Goal: Information Seeking & Learning: Learn about a topic

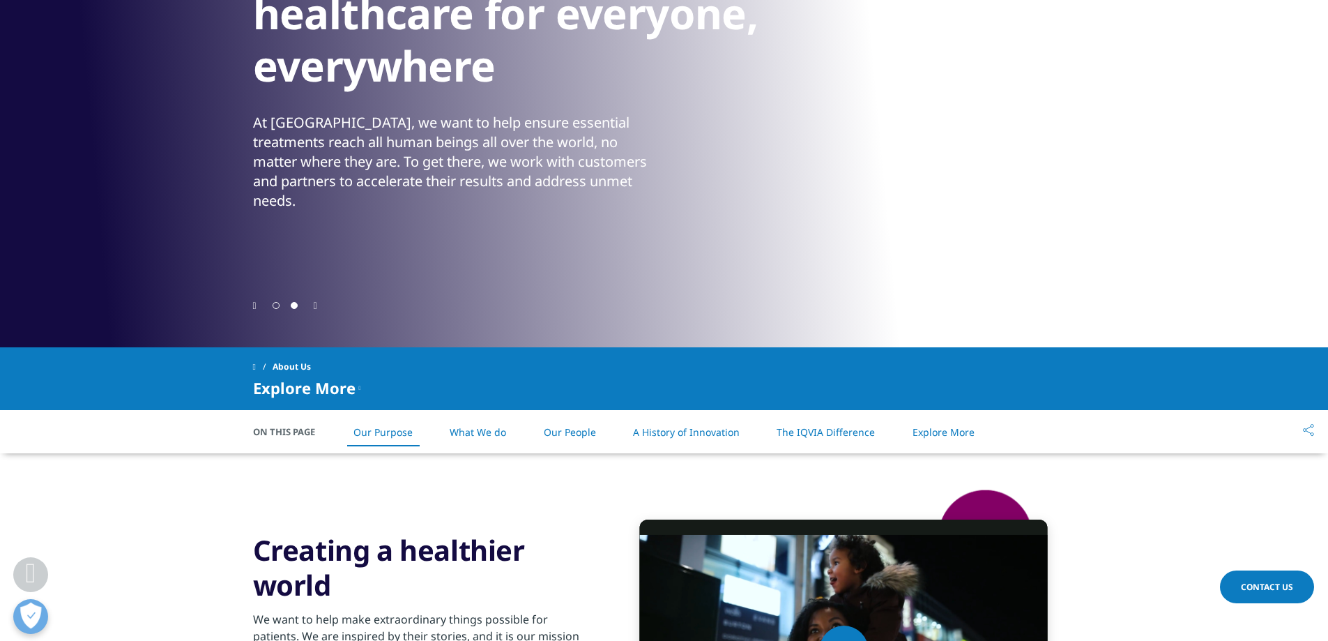
scroll to position [279, 0]
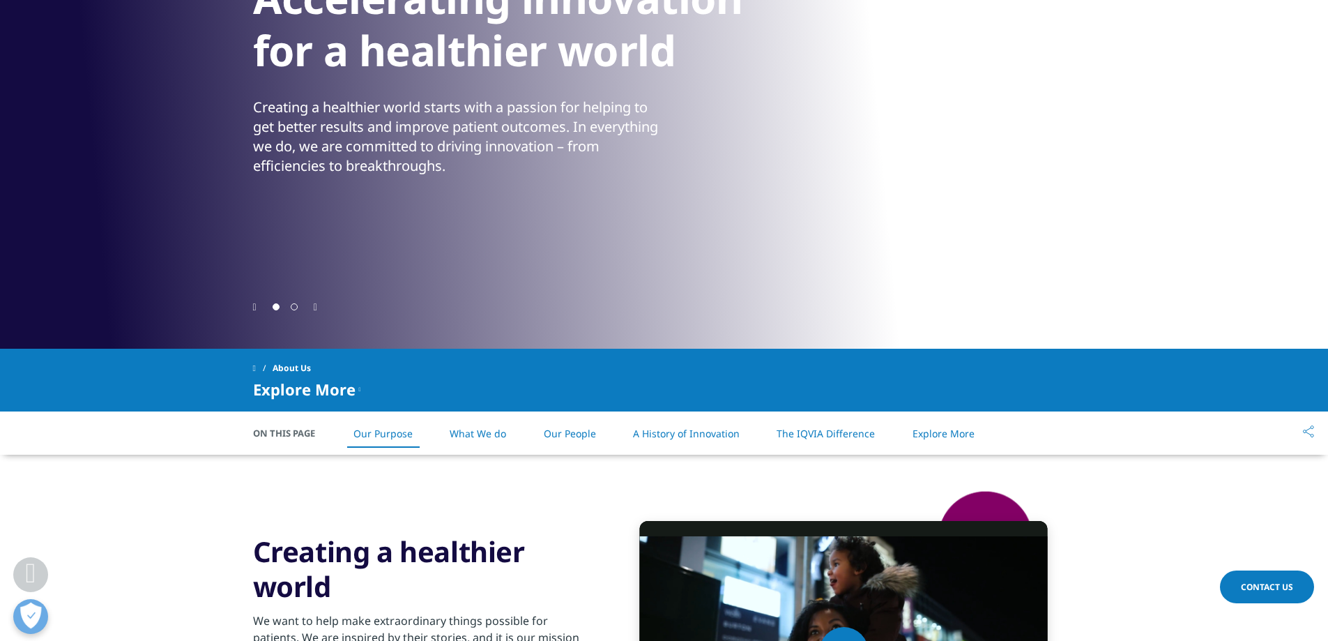
click at [505, 430] on li "What We do" at bounding box center [478, 433] width 84 height 41
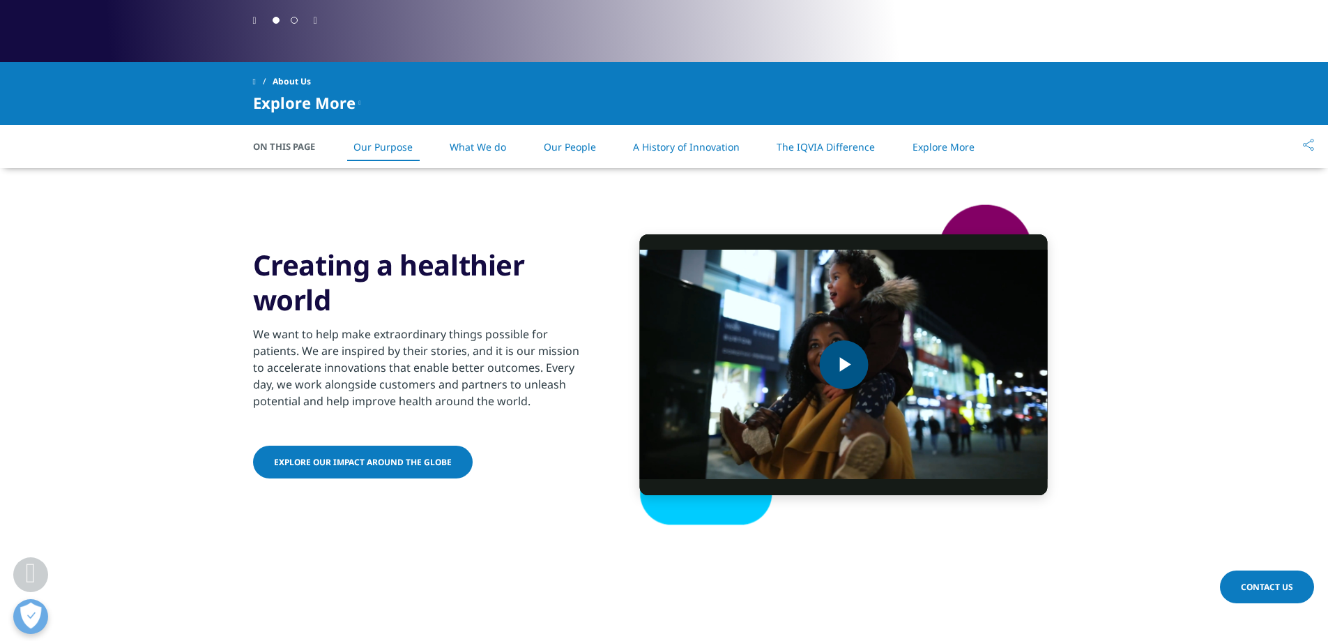
scroll to position [761, 0]
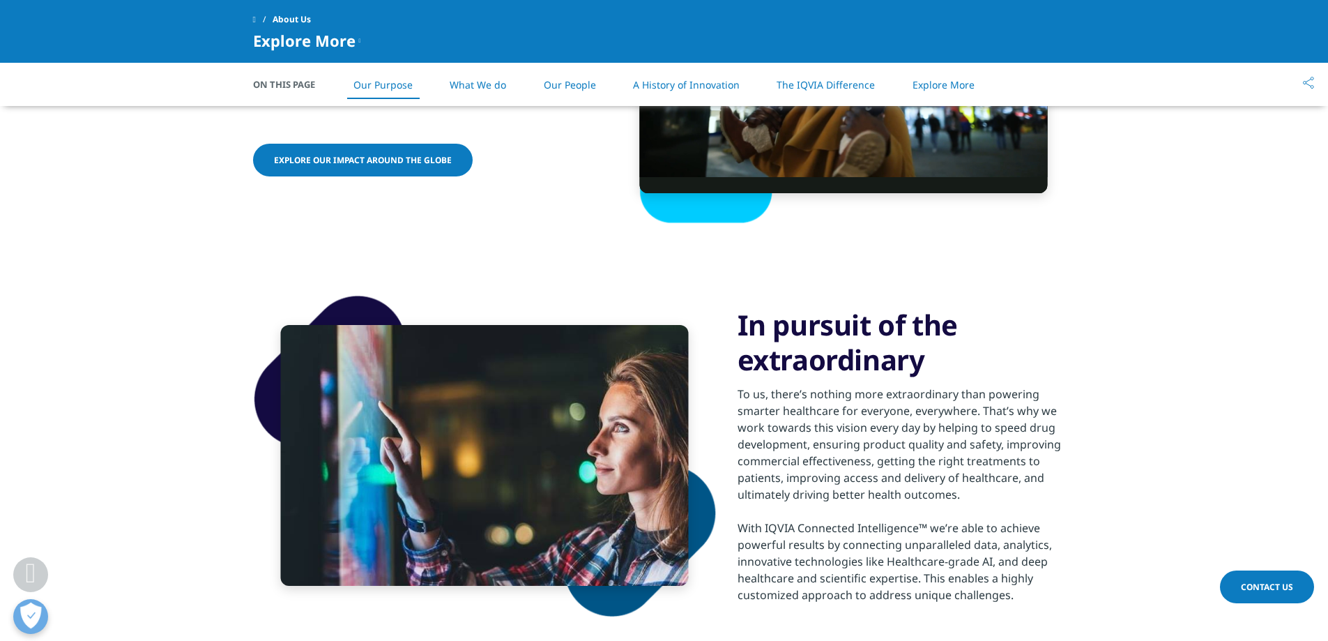
click at [287, 19] on span "About Us" at bounding box center [292, 19] width 38 height 25
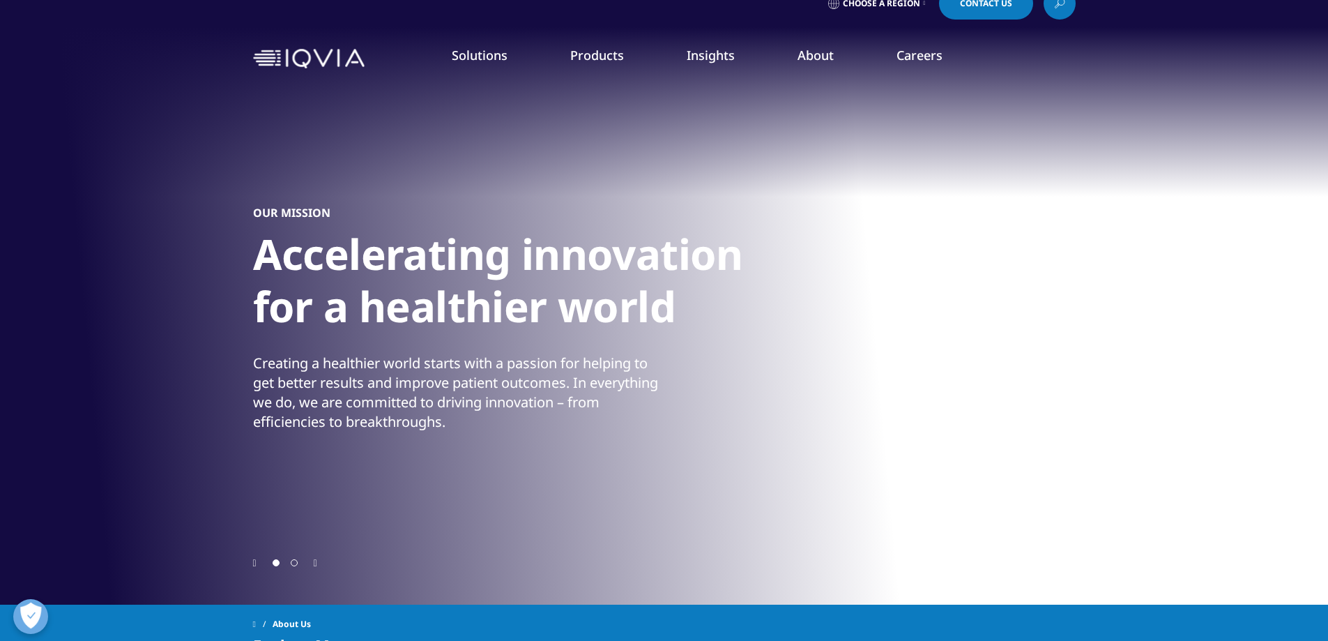
scroll to position [0, 0]
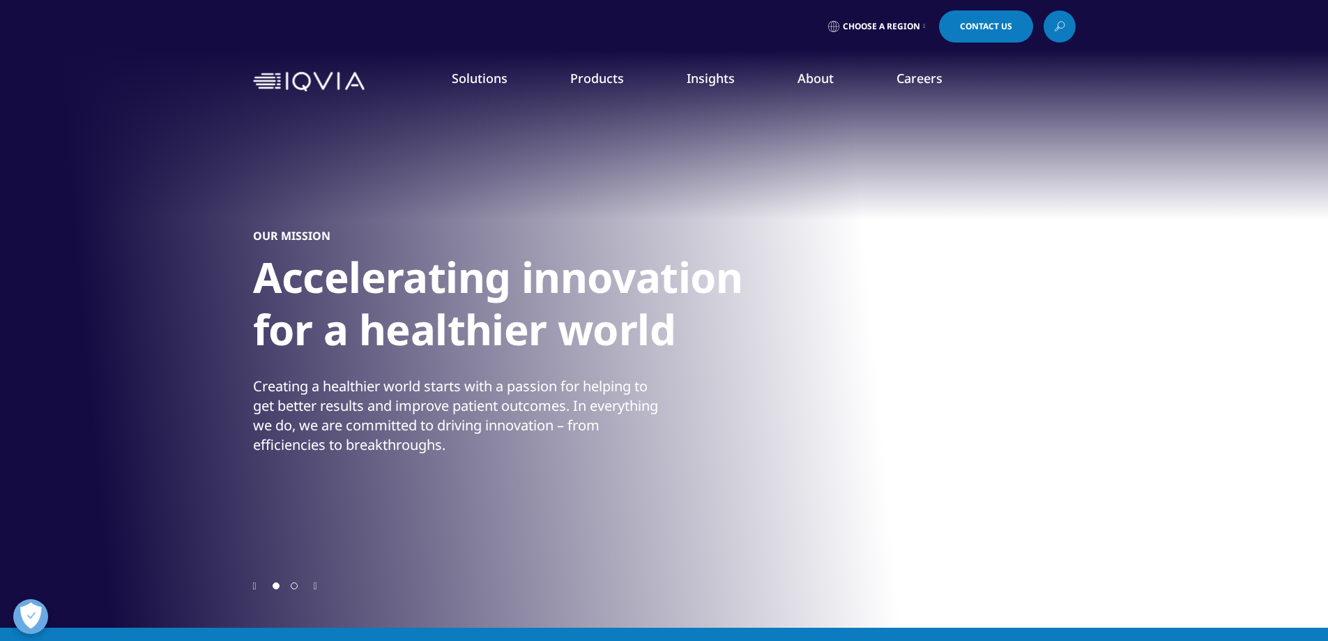
click at [288, 585] on div at bounding box center [285, 585] width 36 height 13
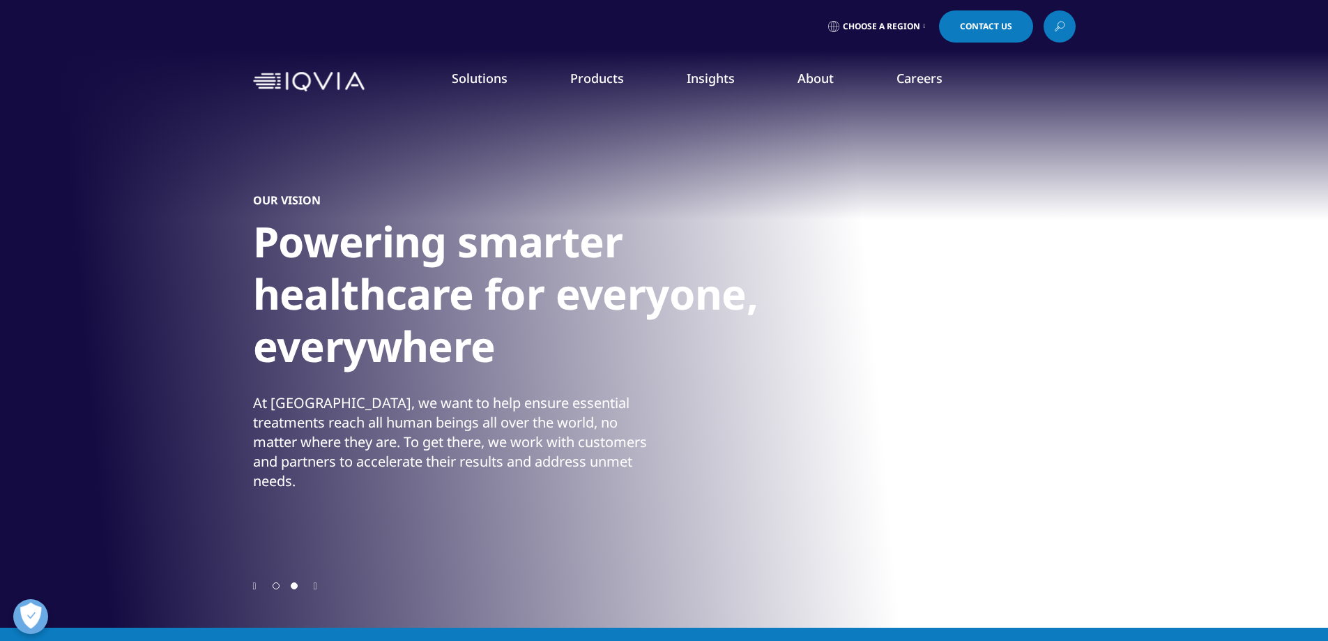
click at [295, 583] on span "Go to slide 2" at bounding box center [294, 585] width 7 height 7
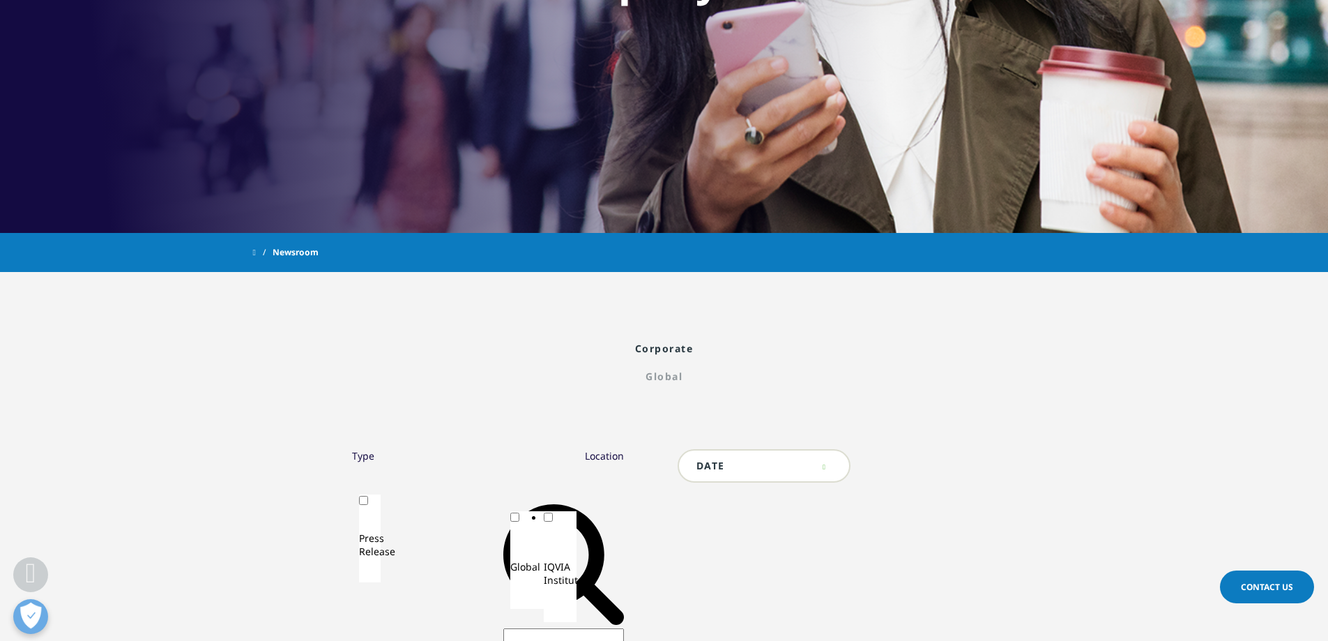
scroll to position [488, 0]
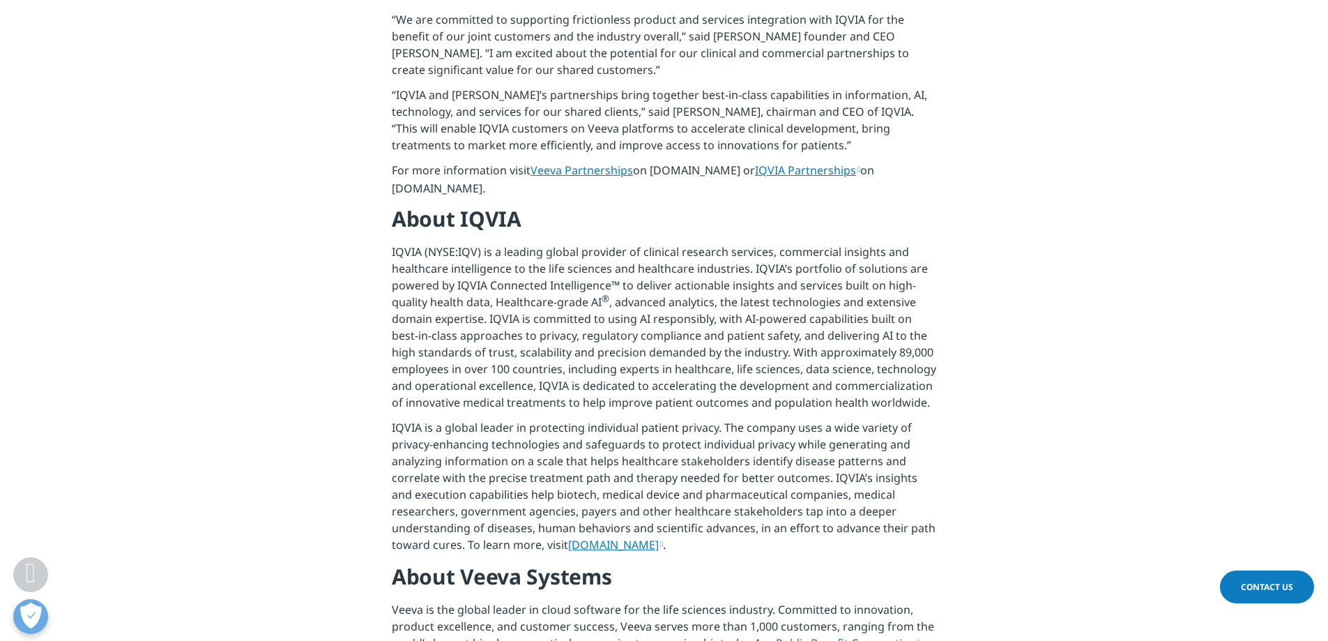
scroll to position [976, 0]
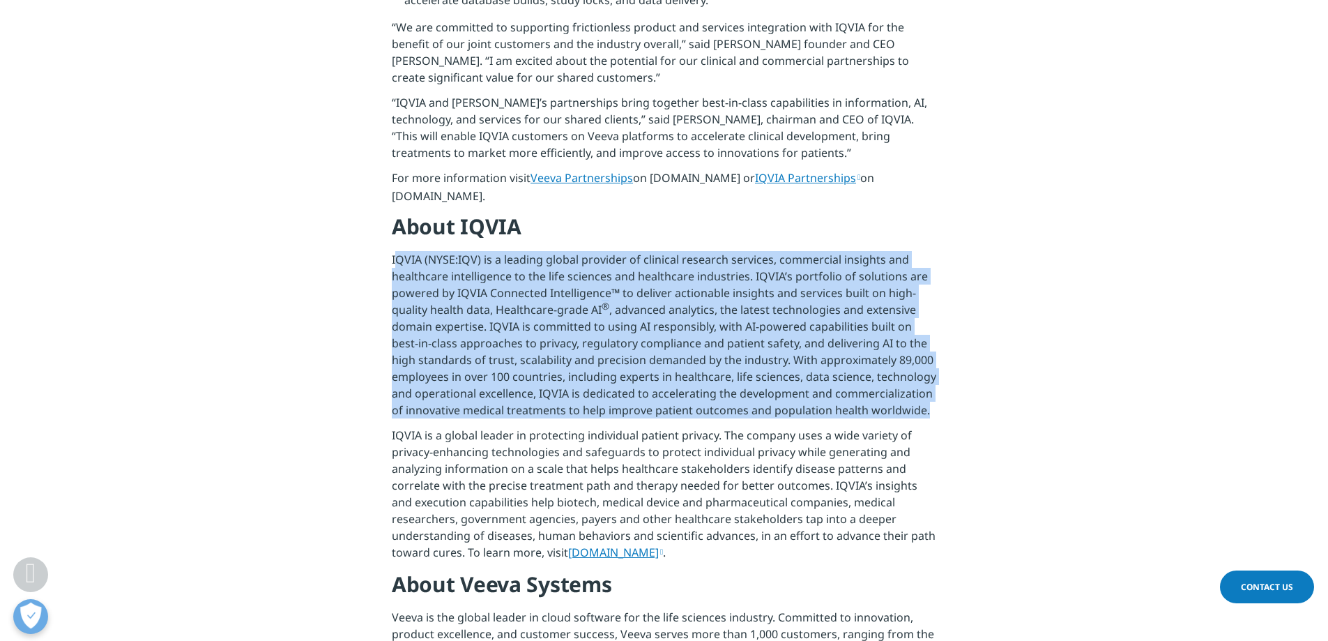
drag, startPoint x: 411, startPoint y: 202, endPoint x: 931, endPoint y: 349, distance: 540.4
click at [931, 349] on p "IQVIA (NYSE:IQV) is a leading global provider of clinical research services, co…" at bounding box center [664, 339] width 544 height 176
copy p "QVIA (NYSE:IQV) is a leading global provider of clinical research services, com…"
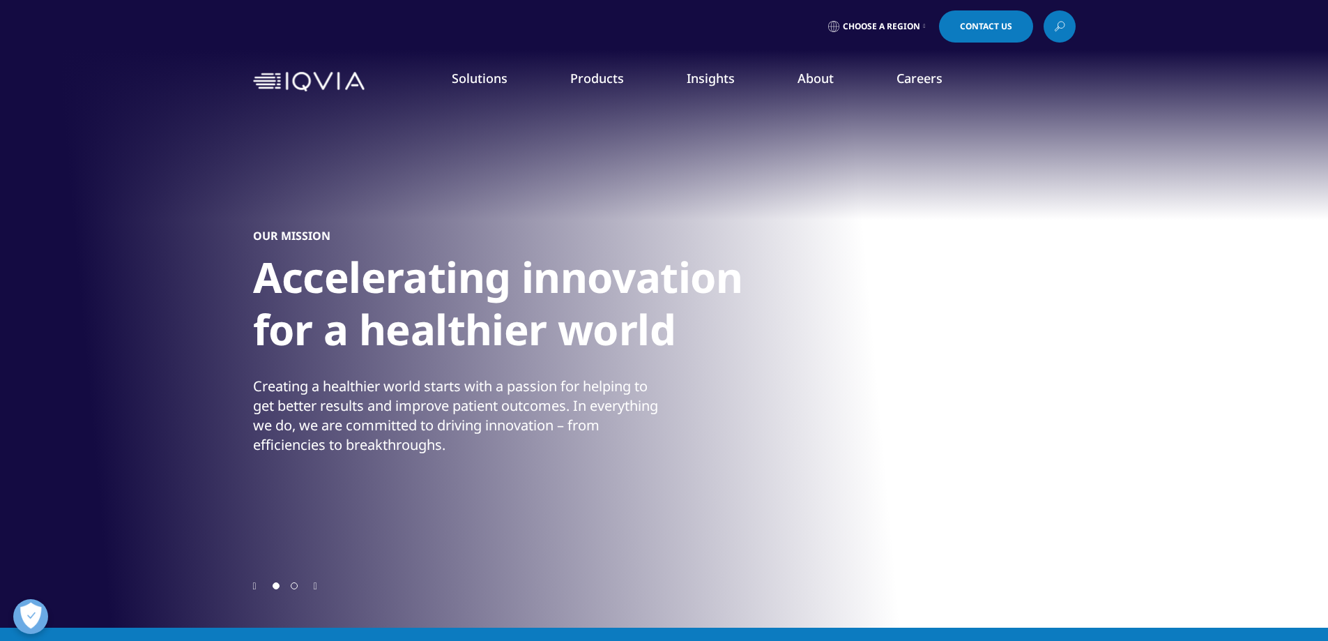
click at [40, 245] on div "Your browser does not support the video tag. Your browser does not support the …" at bounding box center [664, 313] width 1328 height 627
